Goal: Information Seeking & Learning: Learn about a topic

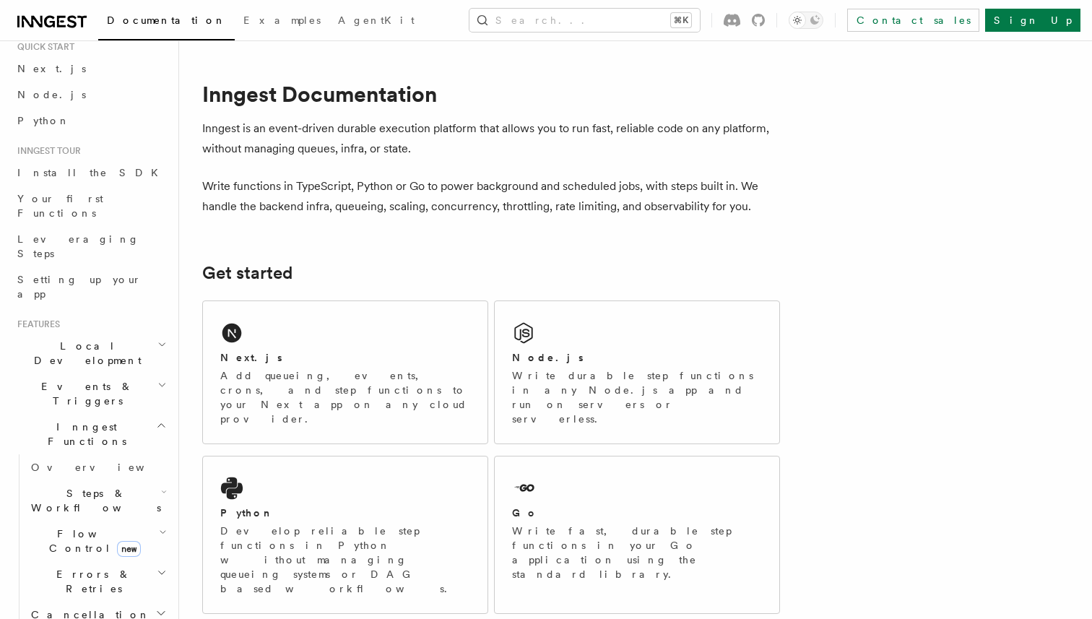
scroll to position [78, 0]
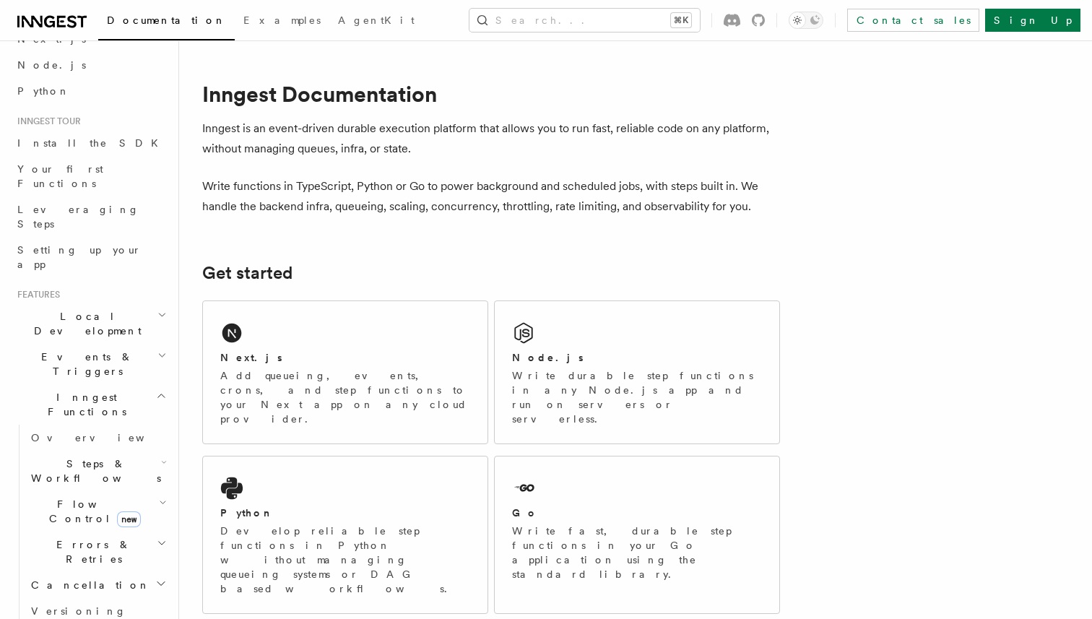
click at [69, 497] on span "Flow Control new" at bounding box center [92, 511] width 134 height 29
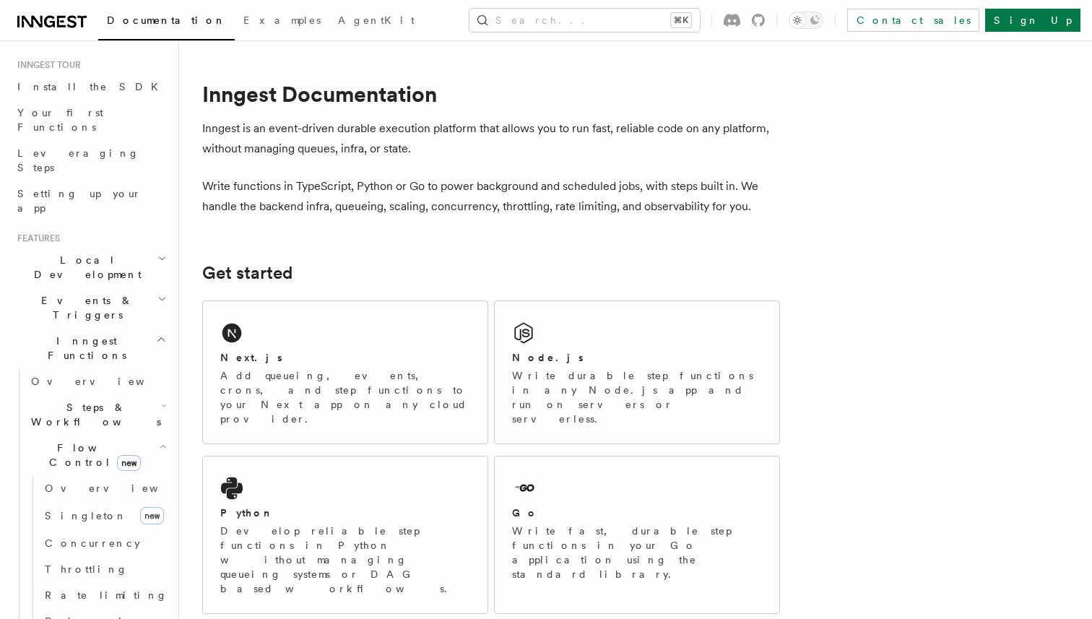
scroll to position [140, 0]
click at [70, 532] on span "Concurrency" at bounding box center [92, 538] width 95 height 12
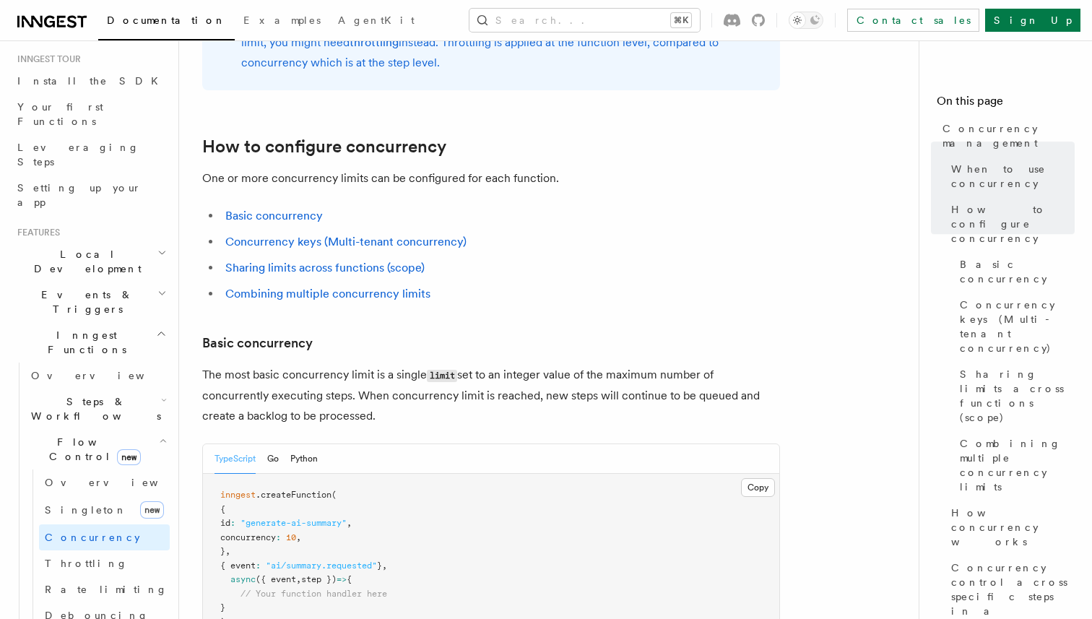
scroll to position [989, 0]
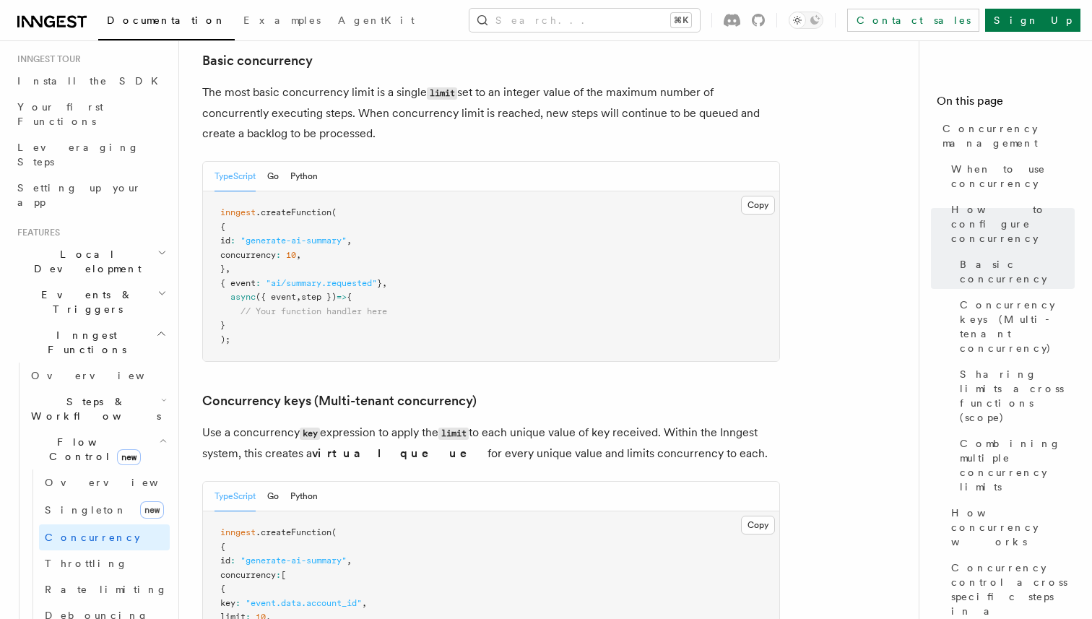
click at [144, 429] on h2 "Flow Control new" at bounding box center [97, 449] width 144 height 40
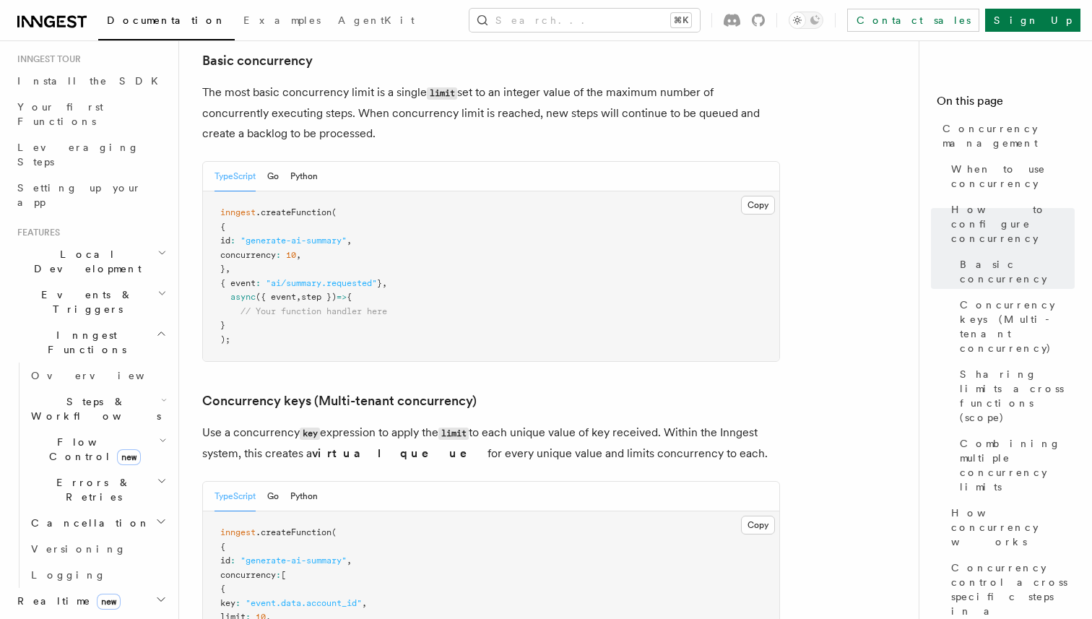
click at [144, 389] on h2 "Steps & Workflows" at bounding box center [97, 409] width 144 height 40
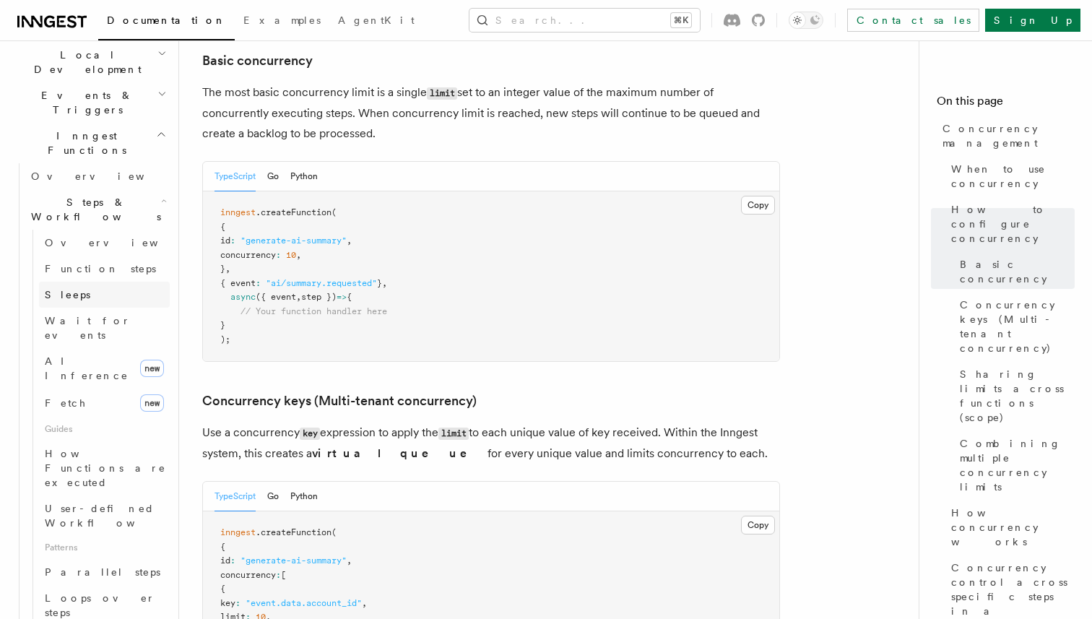
scroll to position [345, 0]
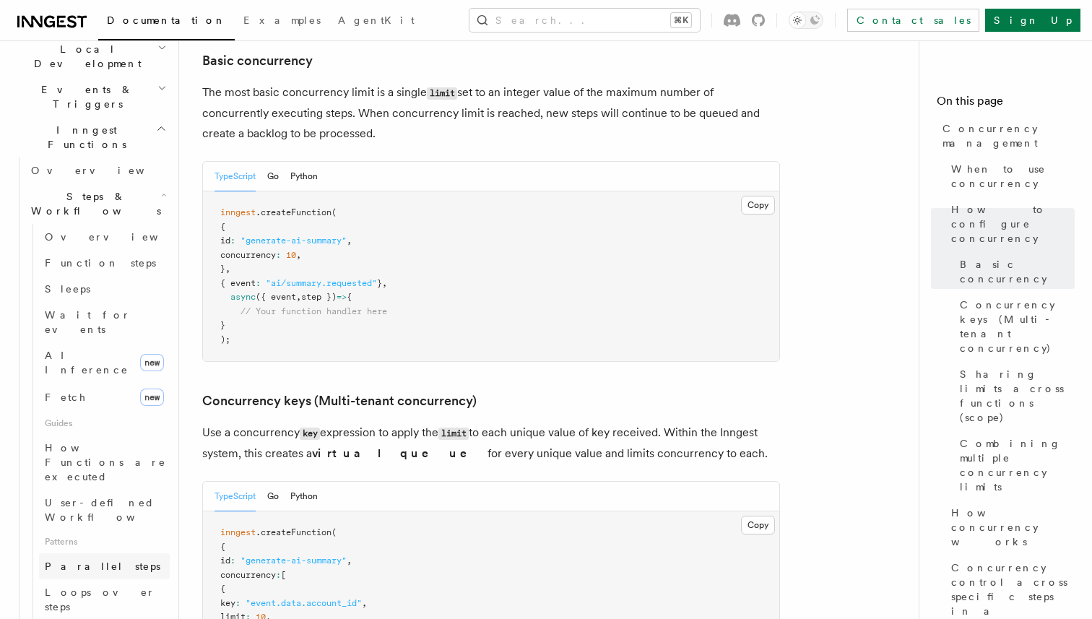
click at [89, 560] on span "Parallel steps" at bounding box center [103, 566] width 116 height 12
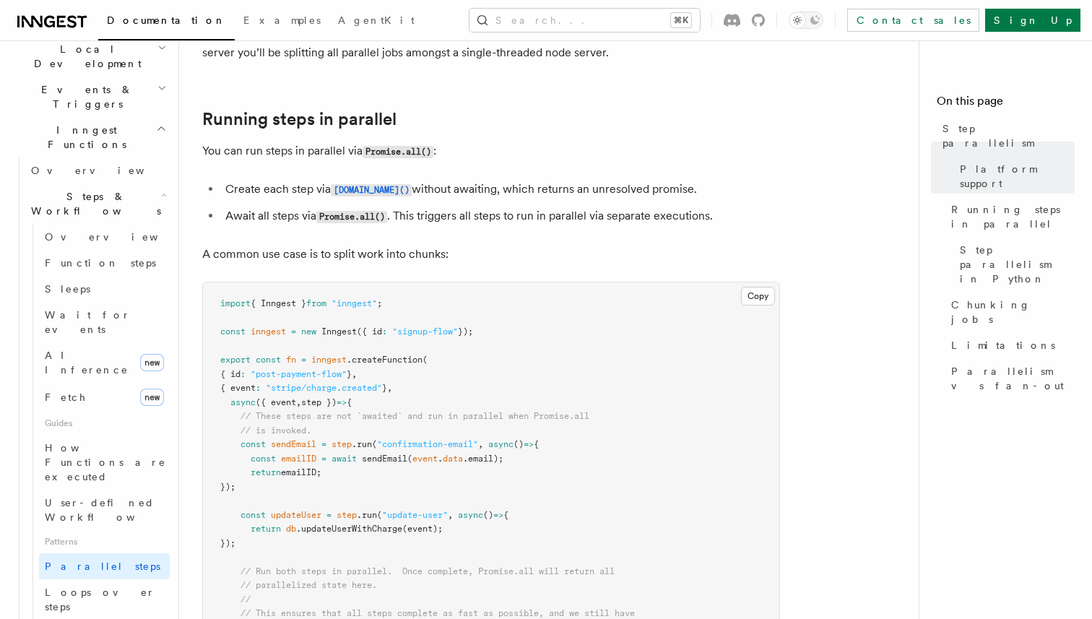
scroll to position [428, 0]
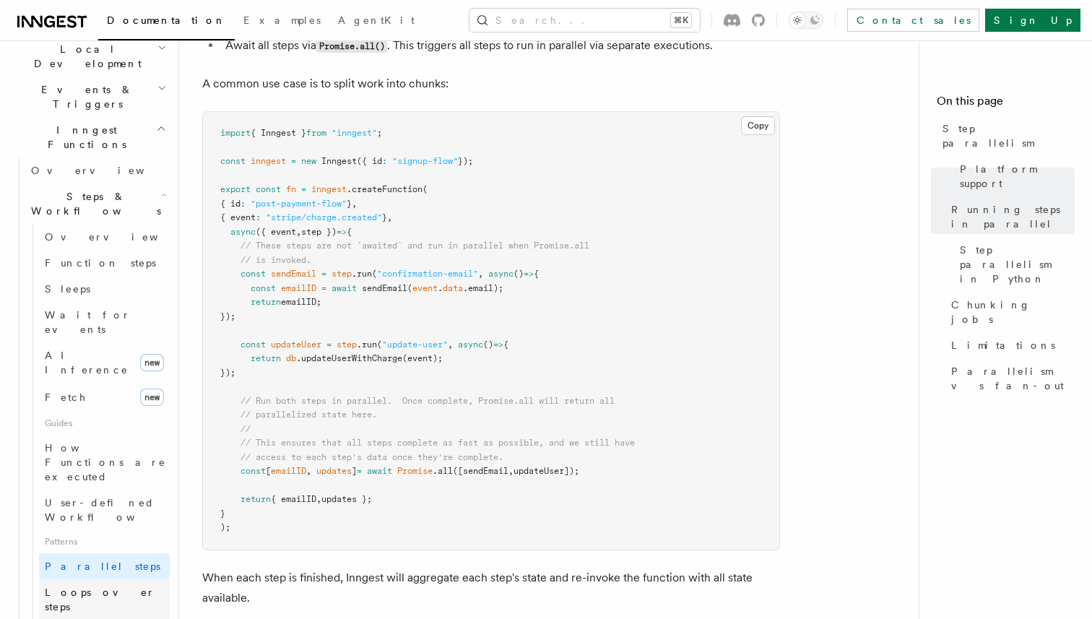
click at [96, 586] on span "Loops over steps" at bounding box center [100, 599] width 110 height 26
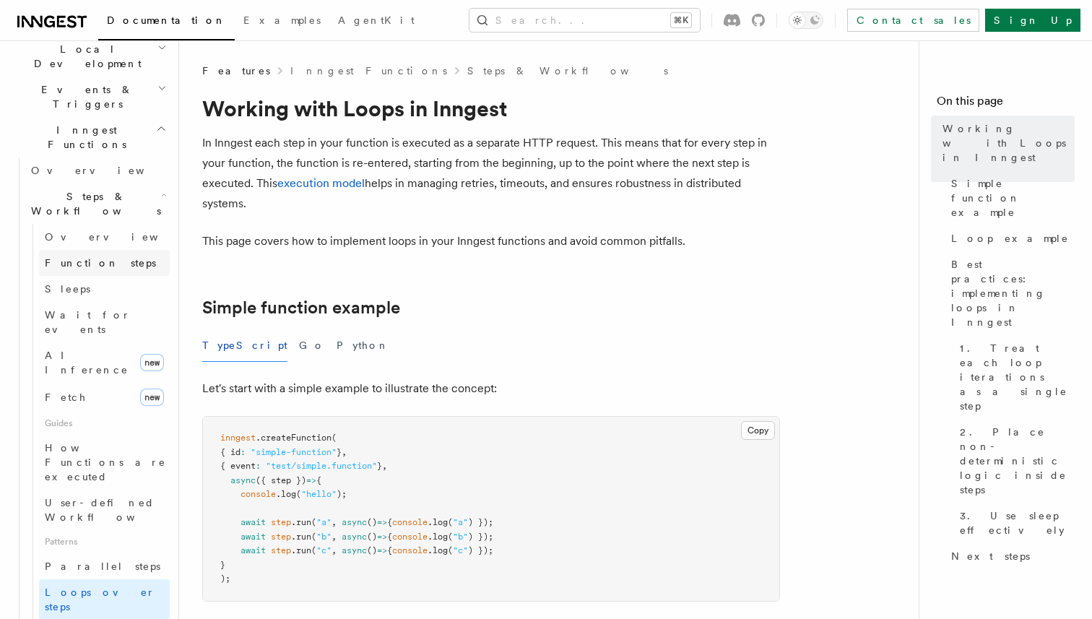
click at [103, 257] on span "Function steps" at bounding box center [100, 263] width 111 height 12
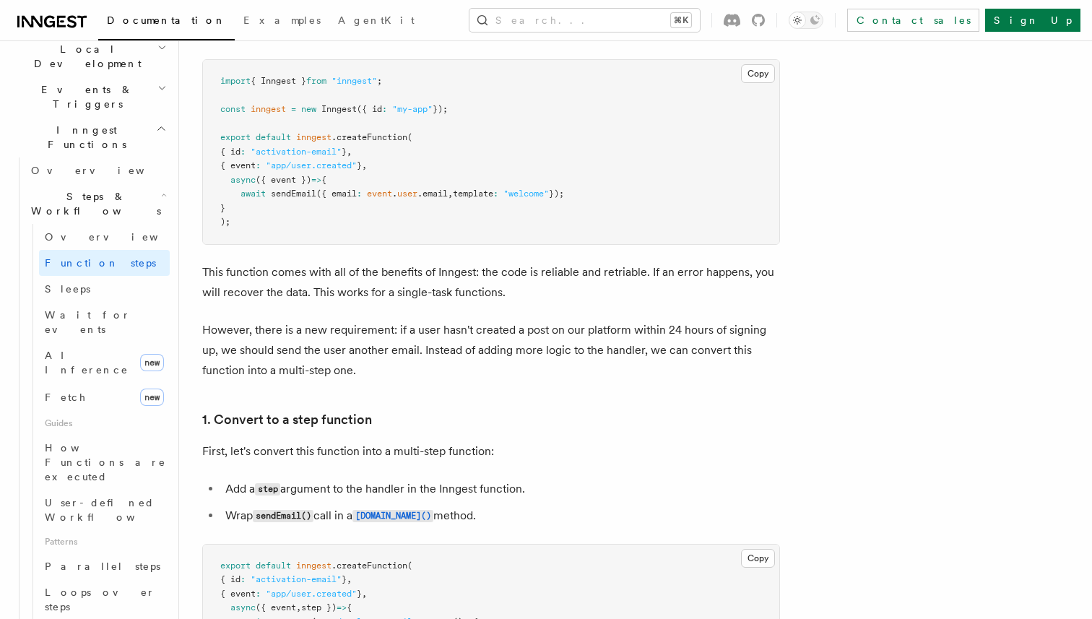
scroll to position [907, 0]
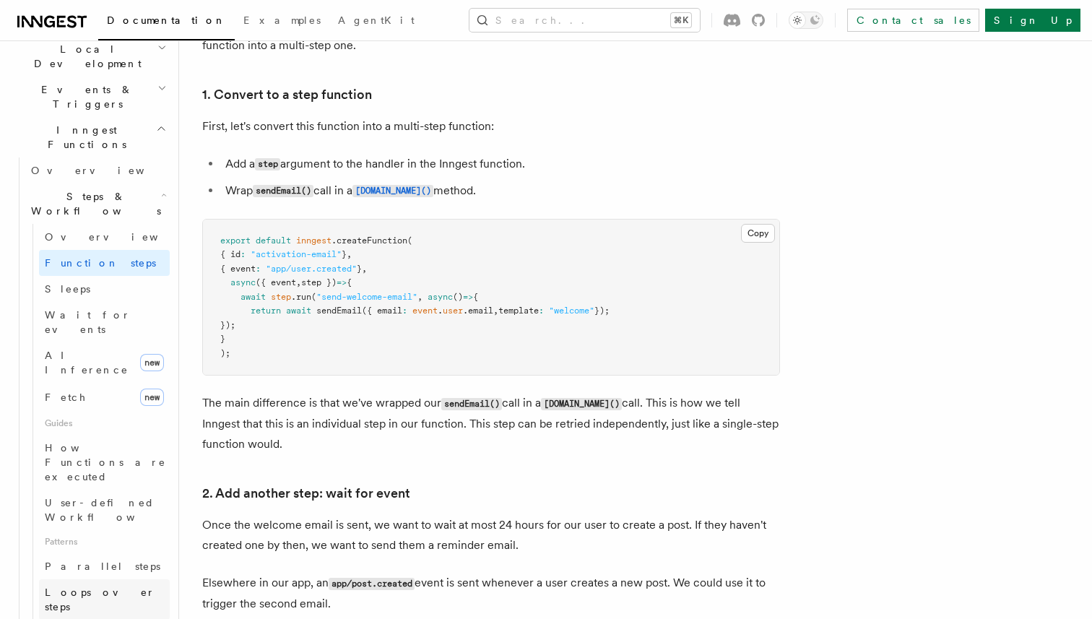
click at [103, 586] on span "Loops over steps" at bounding box center [100, 599] width 110 height 26
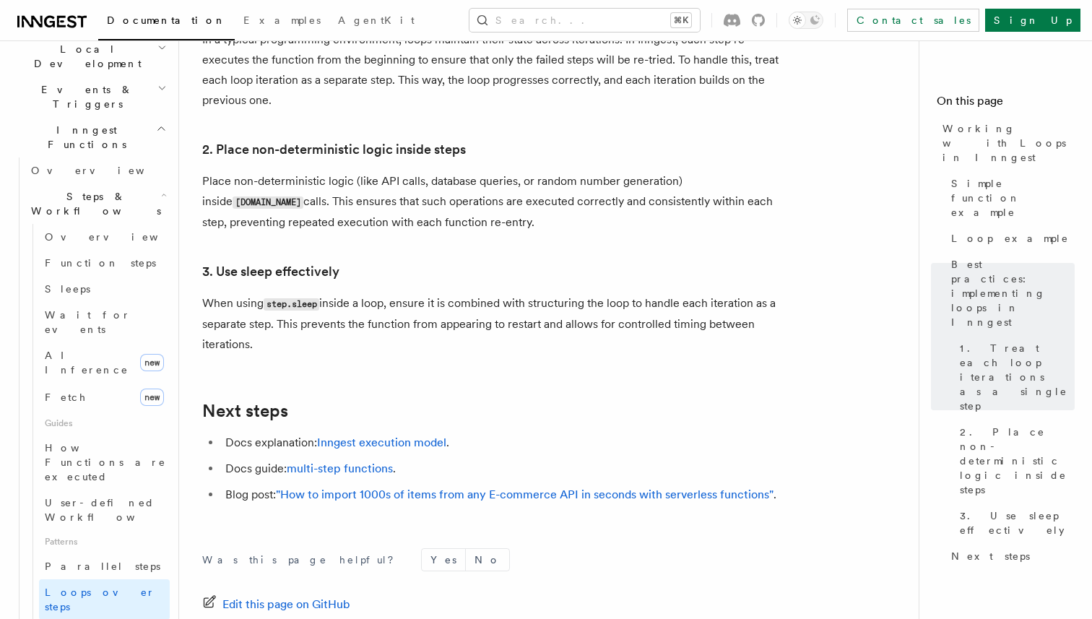
scroll to position [2411, 0]
